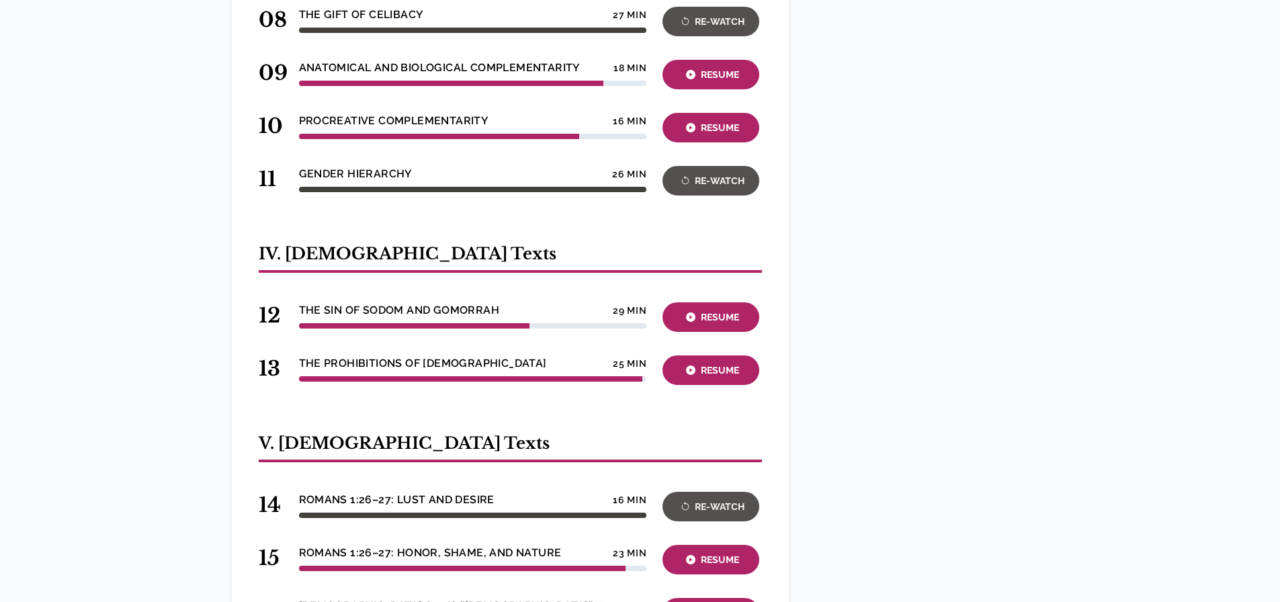
scroll to position [1421, 0]
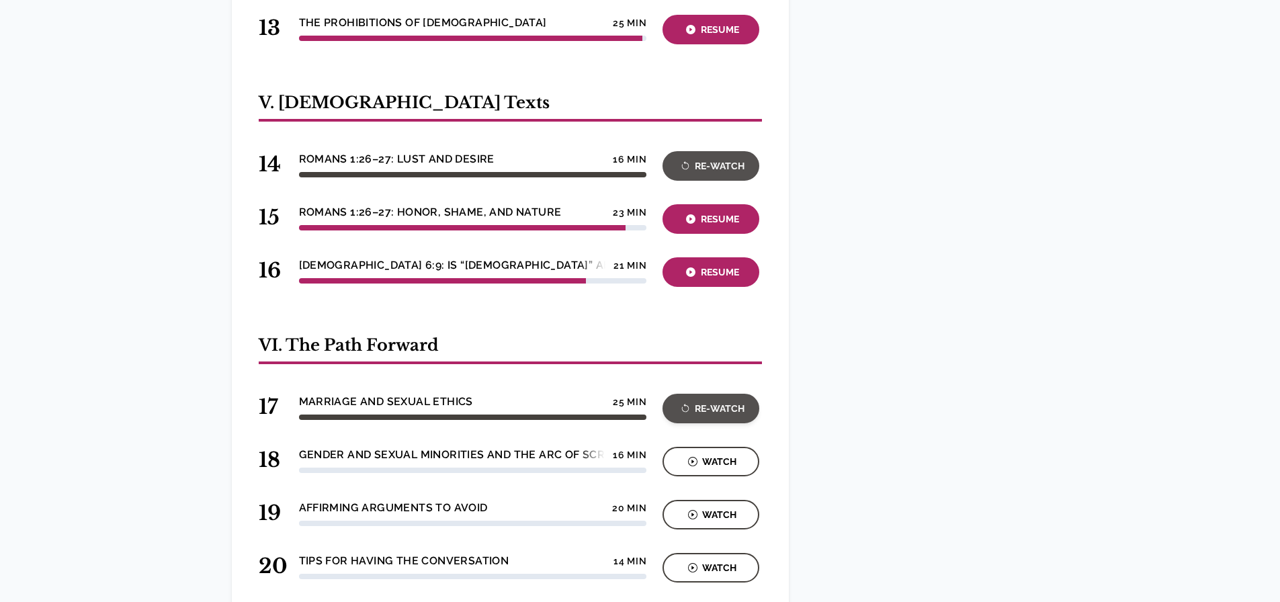
click at [694, 394] on button "Re-Watch" at bounding box center [710, 409] width 97 height 30
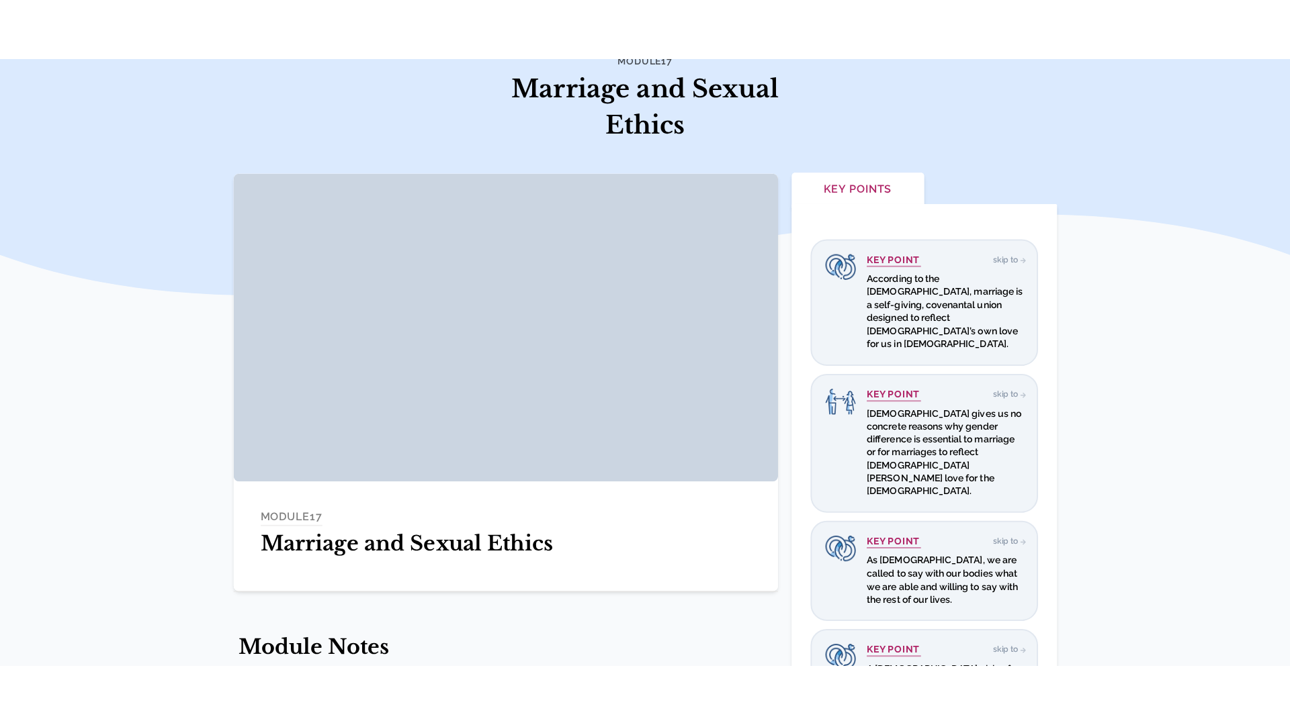
scroll to position [224, 0]
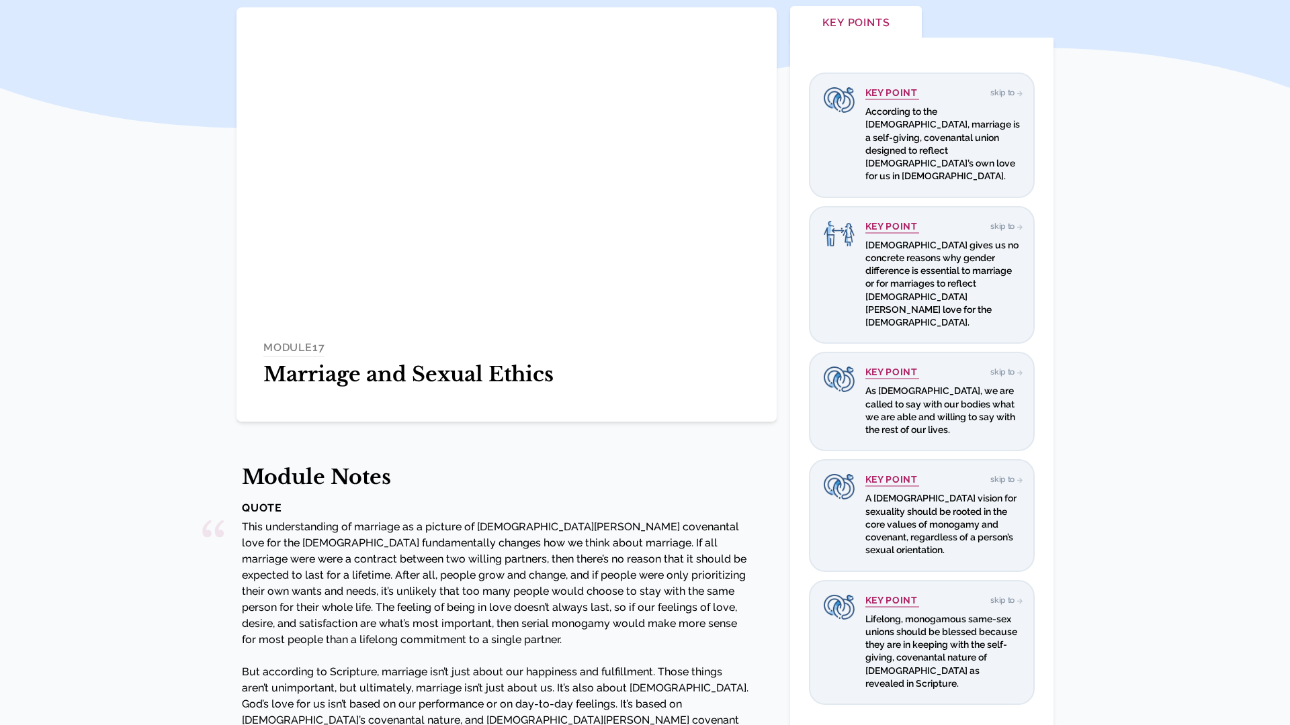
scroll to position [224, 0]
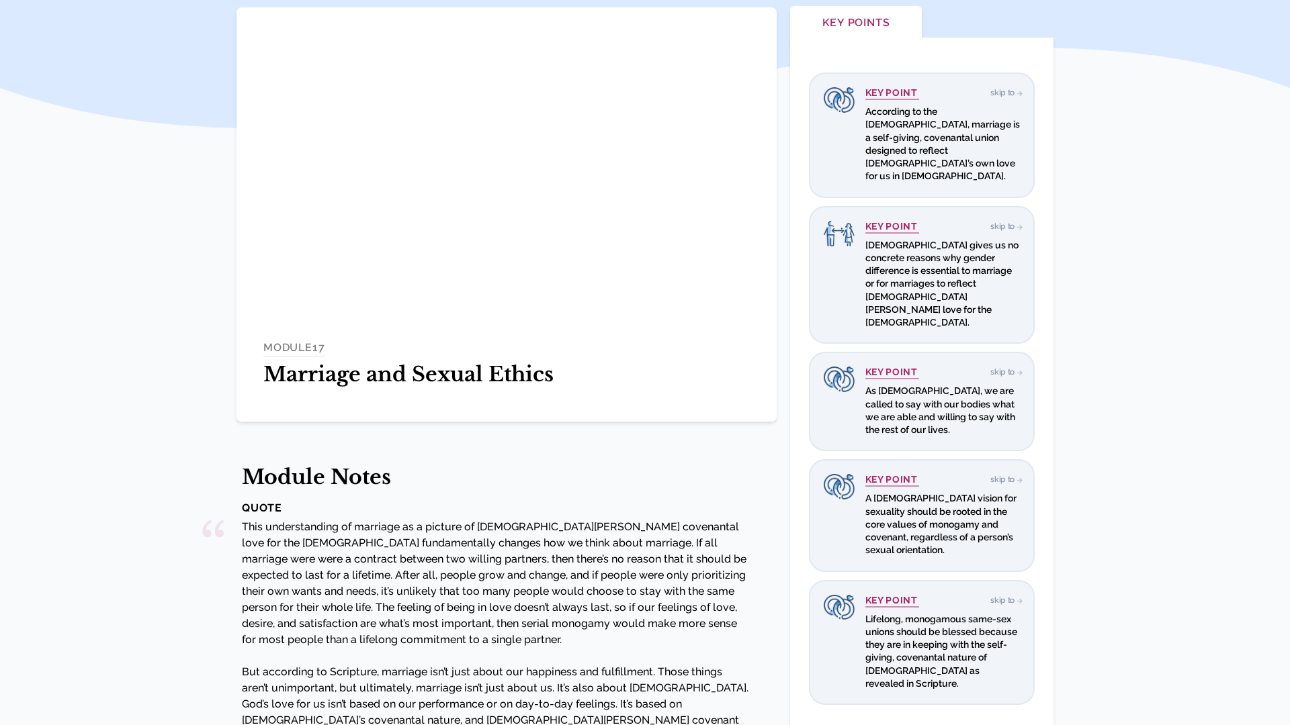
scroll to position [224, 0]
